Goal: Task Accomplishment & Management: Complete application form

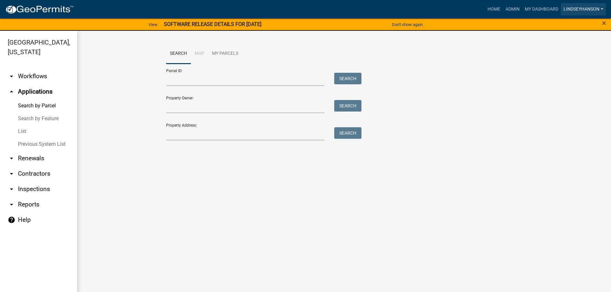
click at [585, 10] on link "Lindseyhanson" at bounding box center [583, 9] width 45 height 12
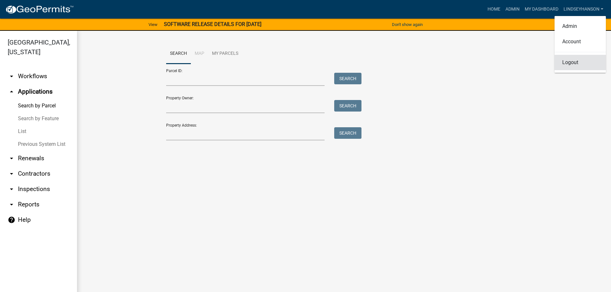
click at [572, 65] on link "Logout" at bounding box center [580, 62] width 51 height 15
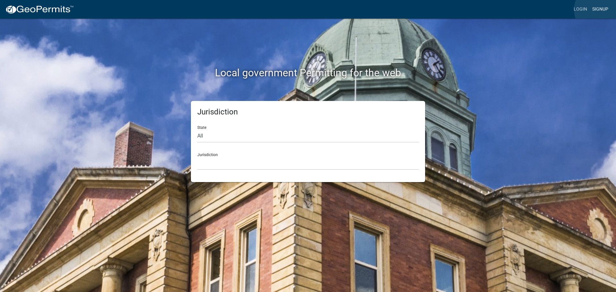
click at [600, 10] on link "Signup" at bounding box center [600, 9] width 21 height 12
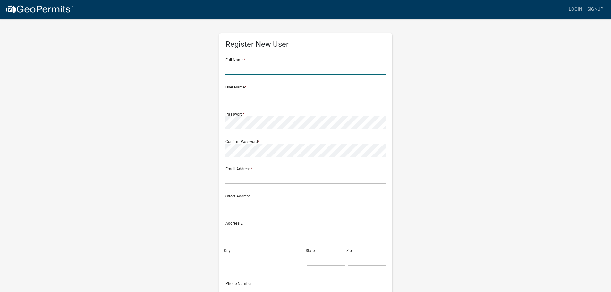
click at [245, 70] on input "text" at bounding box center [306, 68] width 160 height 13
type input "[PERSON_NAME]"
type input "DMatz"
click at [245, 178] on input "text" at bounding box center [306, 177] width 160 height 13
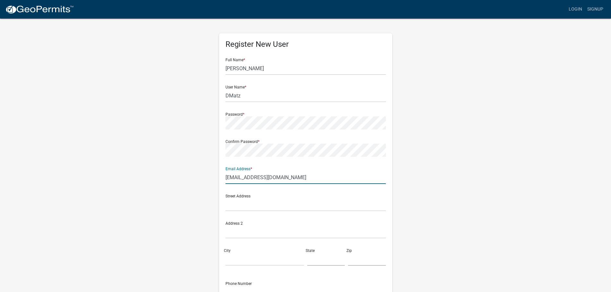
type input "[EMAIL_ADDRESS][DOMAIN_NAME]"
click at [249, 207] on input "text" at bounding box center [306, 204] width 160 height 13
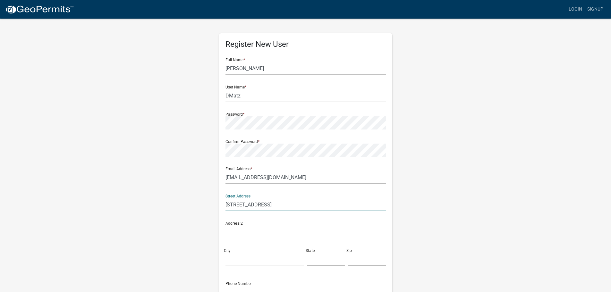
type input "[STREET_ADDRESS]"
type input "[PERSON_NAME]"
type input "MN"
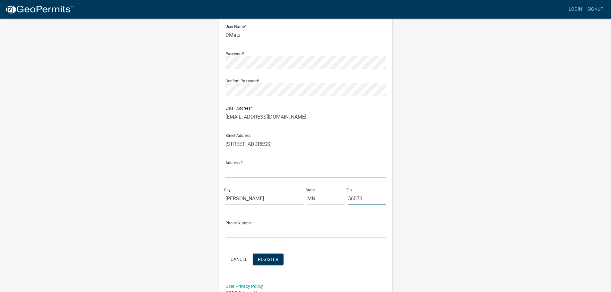
scroll to position [69, 0]
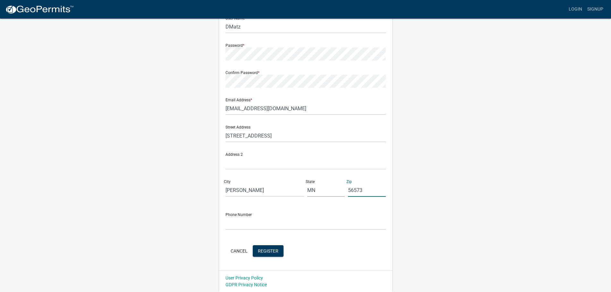
type input "56573"
click at [241, 217] on input "text" at bounding box center [306, 223] width 160 height 13
type input "3202481328"
click at [264, 252] on span "Register" at bounding box center [268, 250] width 21 height 5
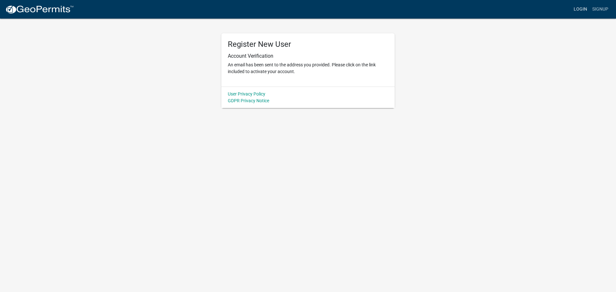
click at [579, 7] on link "Login" at bounding box center [580, 9] width 19 height 12
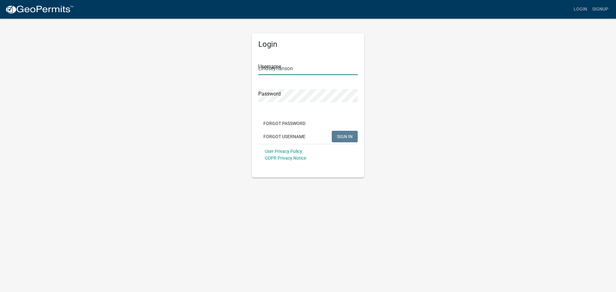
click at [328, 69] on input "Lindseyhanson" at bounding box center [307, 68] width 99 height 13
click at [328, 70] on input "Lindseyhanson" at bounding box center [307, 68] width 99 height 13
type input "DMatz"
click at [332, 131] on button "SIGN IN" at bounding box center [345, 137] width 26 height 12
